Goal: Use online tool/utility: Utilize a website feature to perform a specific function

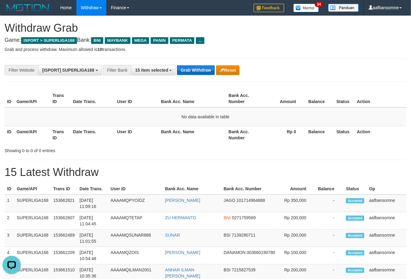
drag, startPoint x: 195, startPoint y: 63, endPoint x: 194, endPoint y: 70, distance: 6.9
click at [195, 64] on div "**********" at bounding box center [205, 70] width 401 height 23
click at [195, 70] on button "Grab Withdraw" at bounding box center [196, 70] width 38 height 10
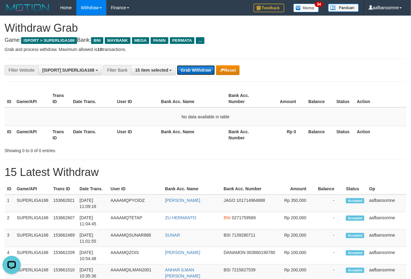
click at [201, 74] on button "Grab Withdraw" at bounding box center [196, 70] width 38 height 10
